Goal: Entertainment & Leisure: Consume media (video, audio)

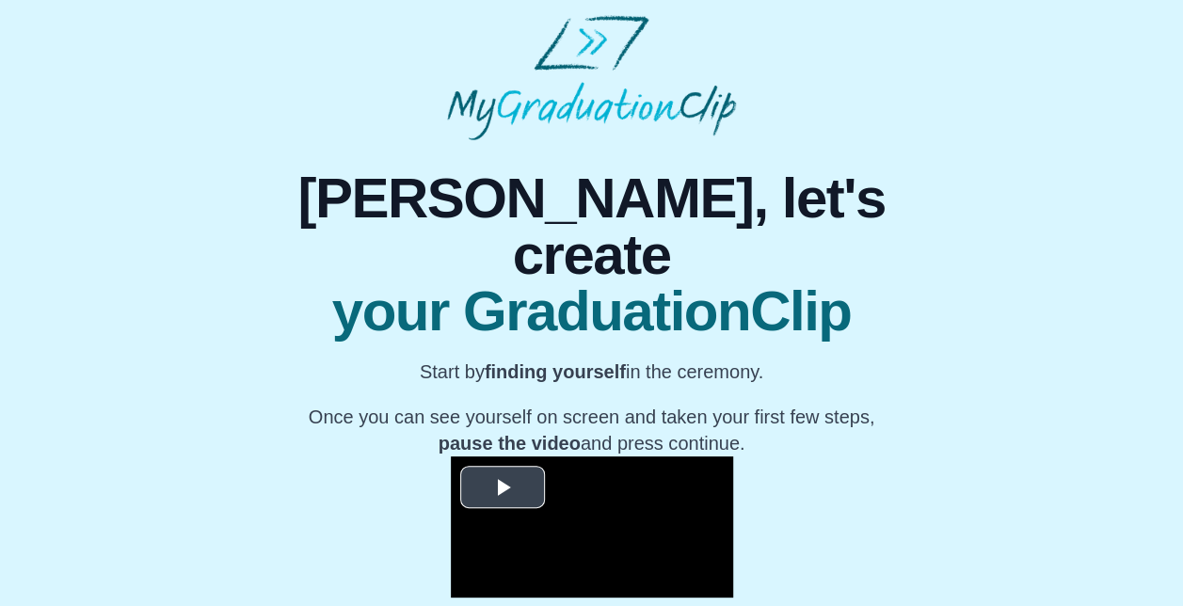
click at [503, 488] on span "Video Player" at bounding box center [503, 488] width 0 height 0
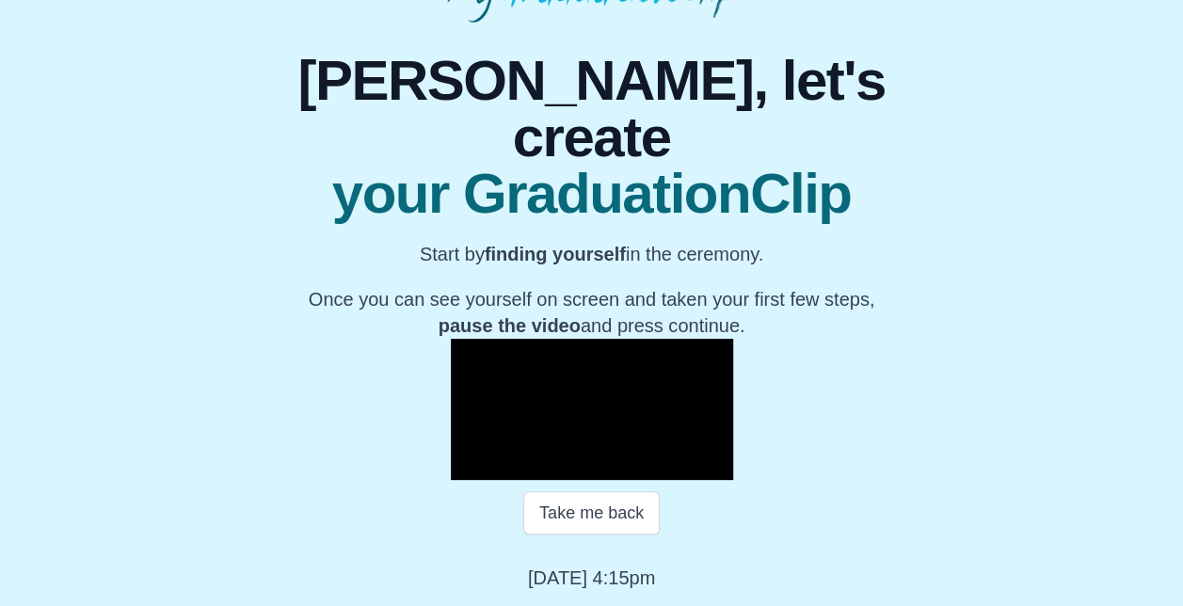
scroll to position [252, 0]
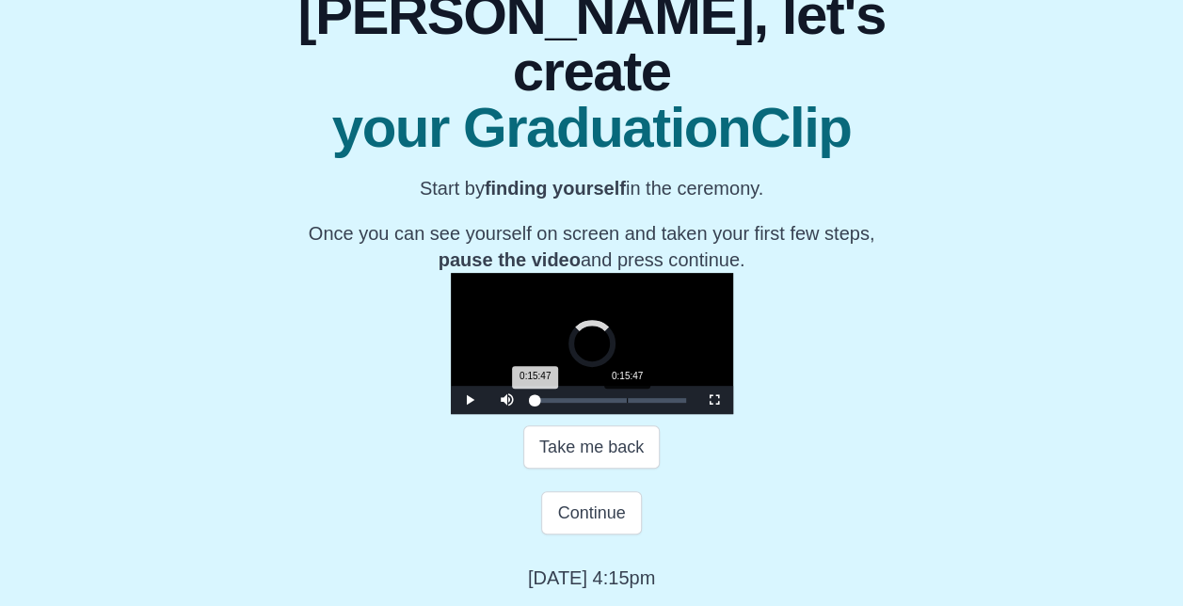
click at [526, 414] on div "Loaded : 0% 0:15:47 0:15:47 Progress : 0%" at bounding box center [610, 400] width 169 height 28
click at [526, 414] on div "Loaded : 0% 0:20:20 0:15:51 Progress : 0%" at bounding box center [610, 400] width 169 height 28
click at [536, 403] on div "Loaded : 0% 0:18:13 0:18:13 Progress : 0%" at bounding box center [611, 400] width 151 height 5
click at [630, 403] on div "0:16:16" at bounding box center [630, 400] width 1 height 5
click at [650, 403] on div "0:19:51" at bounding box center [650, 400] width 1 height 5
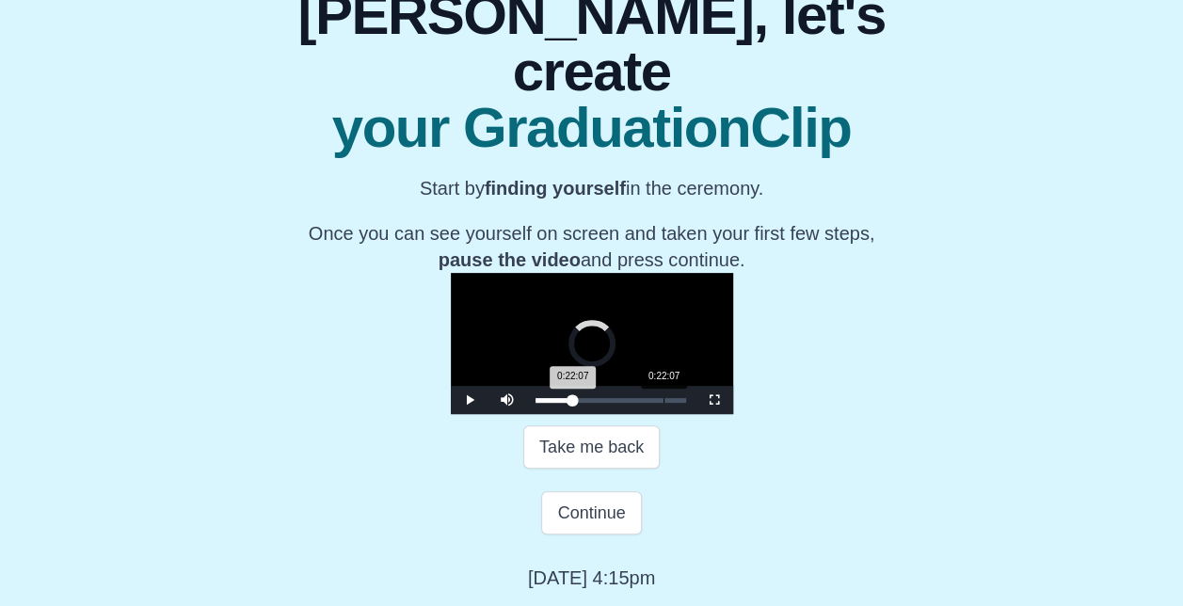
click at [526, 414] on div "Loaded : 0% 0:22:07 0:22:07 Progress : 0%" at bounding box center [610, 400] width 169 height 28
click at [536, 403] on div "0:20:49 Progress : 0%" at bounding box center [557, 400] width 42 height 5
click at [536, 403] on div "0:20:52 Progress : 0%" at bounding box center [556, 400] width 40 height 5
click at [526, 414] on div "Loaded : 0% 0:18:33 0:18:33 Progress : 0%" at bounding box center [610, 400] width 169 height 28
click at [536, 403] on div "Loaded : 0% 0:16:45 0:18:35 Progress : 0%" at bounding box center [611, 400] width 151 height 5
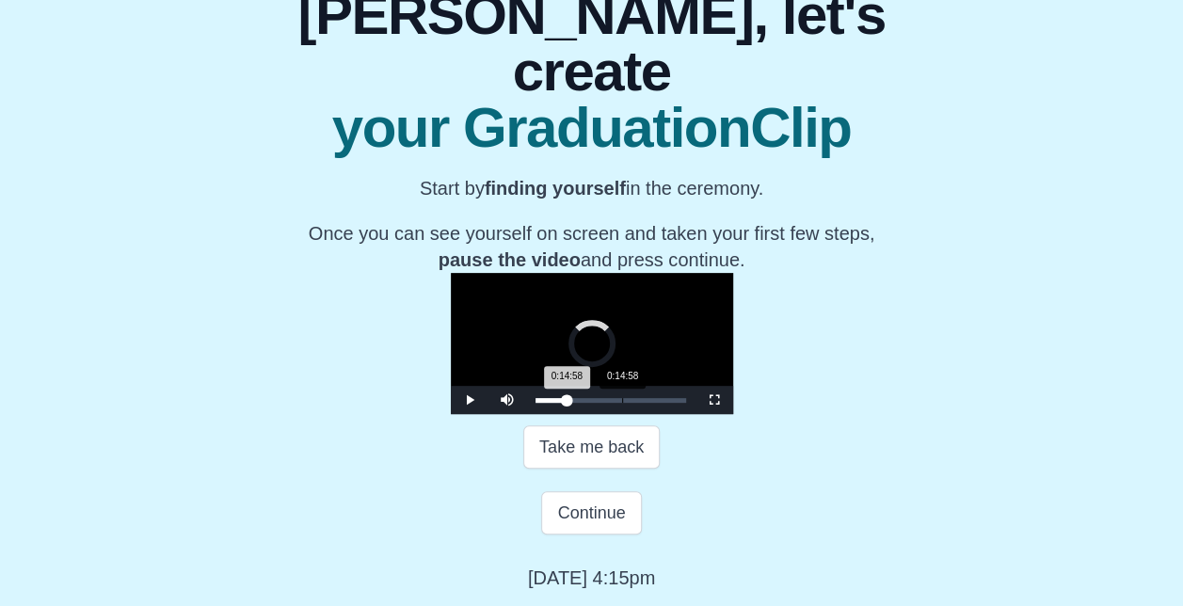
click at [622, 403] on div "0:14:58" at bounding box center [622, 400] width 1 height 5
click at [536, 403] on div "0:13:40 Progress : 0%" at bounding box center [550, 400] width 28 height 5
click at [677, 403] on div "0:24:24" at bounding box center [677, 400] width 1 height 5
click at [643, 403] on div "0:18:33" at bounding box center [643, 400] width 1 height 5
click at [632, 403] on div "0:16:35" at bounding box center [632, 400] width 1 height 5
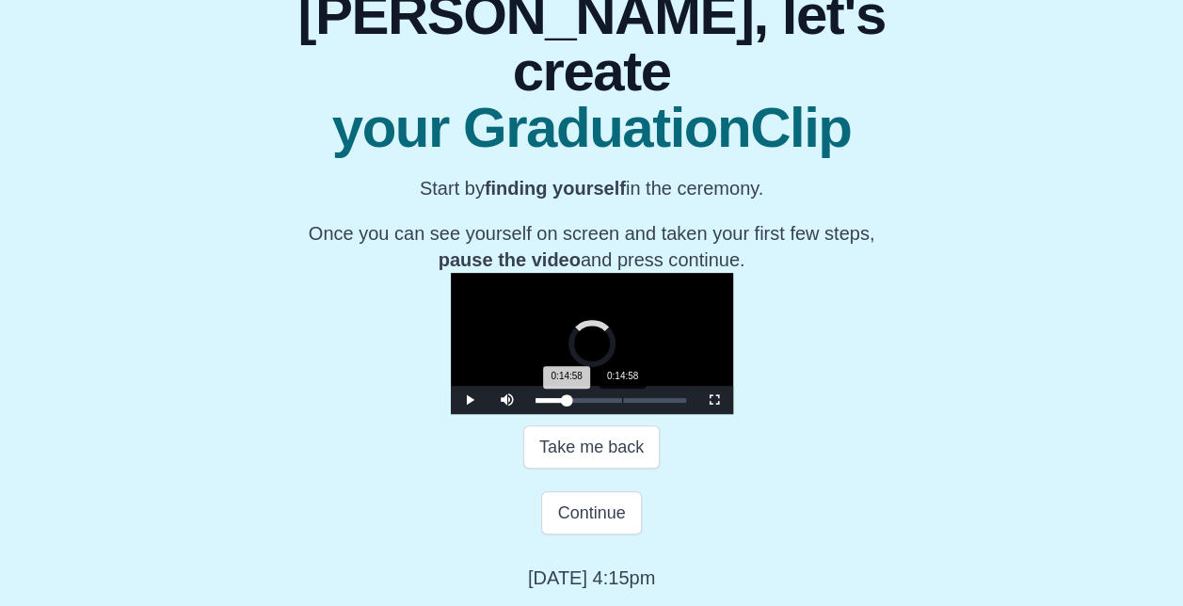
click at [536, 403] on div "Loaded : 0% 0:14:58 0:14:58 Progress : 0%" at bounding box center [611, 400] width 151 height 5
click at [611, 403] on div "0:13:01" at bounding box center [611, 400] width 1 height 5
click at [602, 403] on div "0:11:23" at bounding box center [602, 400] width 1 height 5
click at [536, 403] on div "0:12:31 Progress : 0%" at bounding box center [547, 400] width 22 height 5
click at [526, 414] on div "Loaded : 0% 0:14:19 0:12:33 Progress : 0%" at bounding box center [610, 400] width 169 height 28
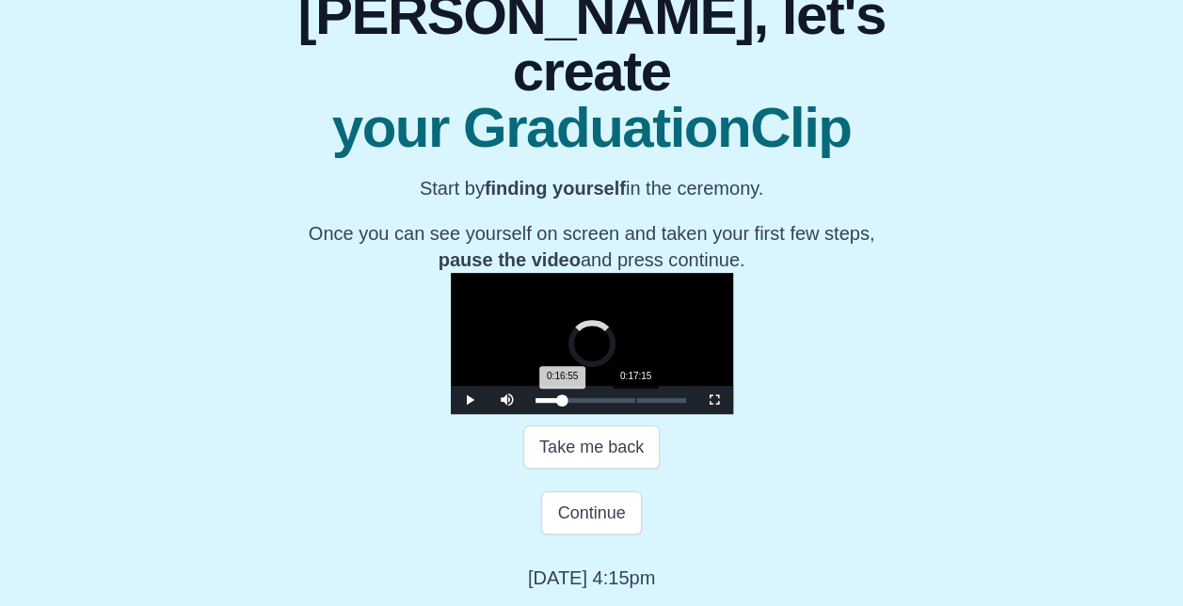
click at [536, 403] on div "Loaded : 0% 0:17:15 0:16:55 Progress : 0%" at bounding box center [611, 400] width 151 height 5
click at [647, 403] on div "0:19:12" at bounding box center [647, 400] width 1 height 5
click at [656, 403] on div "0:20:49" at bounding box center [656, 400] width 1 height 5
click at [665, 403] on div "0:22:17" at bounding box center [665, 400] width 1 height 5
click at [536, 403] on div "0:21:09 Progress : 0%" at bounding box center [557, 400] width 42 height 5
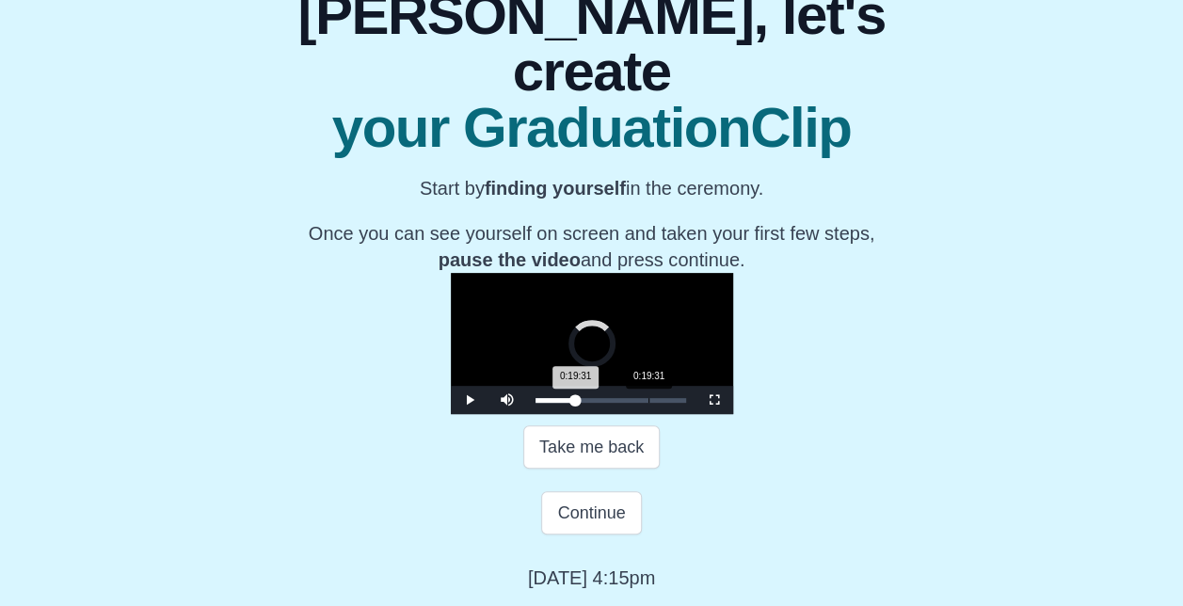
click at [526, 414] on div "Loaded : 0% 0:19:31 0:19:31 Progress : 0%" at bounding box center [610, 400] width 169 height 28
click at [638, 403] on div "0:17:44" at bounding box center [638, 400] width 1 height 5
click at [536, 403] on div "0:17:05 Progress : 0%" at bounding box center [553, 400] width 34 height 5
click at [648, 403] on div "0:19:21" at bounding box center [648, 400] width 1 height 5
click at [536, 403] on div "0:18:13 Progress : 0%" at bounding box center [553, 400] width 35 height 5
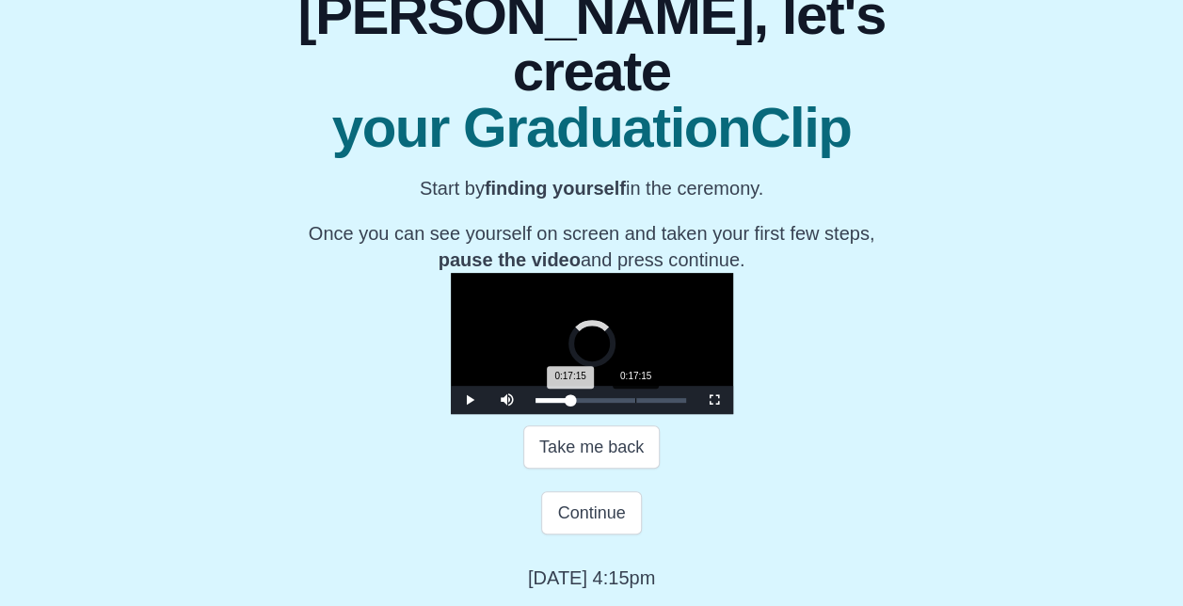
click at [635, 403] on div "0:17:15" at bounding box center [635, 400] width 1 height 5
click at [536, 403] on div "0:17:44 Progress : 0%" at bounding box center [554, 400] width 36 height 5
click at [536, 403] on div "0:17:46 Progress : 0%" at bounding box center [553, 400] width 34 height 5
click at [536, 403] on div "0:17:15 Progress : 0%" at bounding box center [553, 400] width 35 height 5
click at [536, 403] on div "0:18:03 Progress : 0%" at bounding box center [553, 400] width 34 height 5
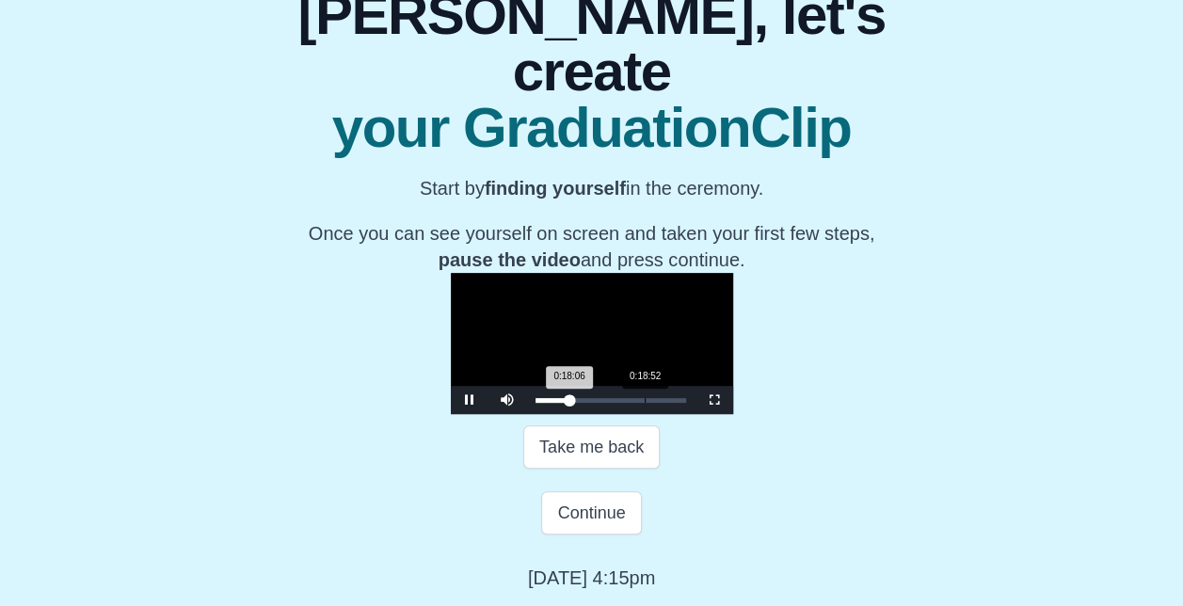
click at [536, 403] on div "0:18:06 Progress : 0%" at bounding box center [553, 400] width 34 height 5
click at [536, 403] on div "0:18:54 Progress : 0%" at bounding box center [554, 400] width 36 height 5
click at [536, 403] on div "0:17:44 Progress : 0%" at bounding box center [553, 400] width 35 height 5
